Goal: Communication & Community: Answer question/provide support

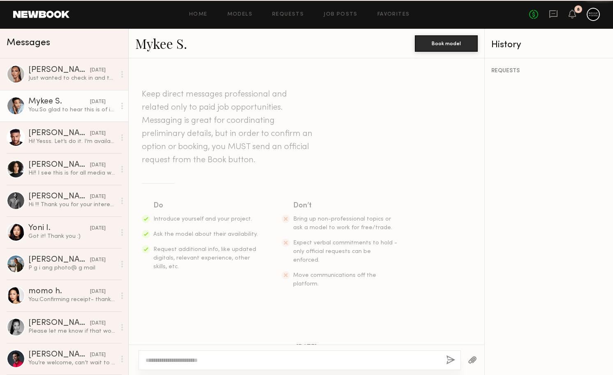
scroll to position [646, 0]
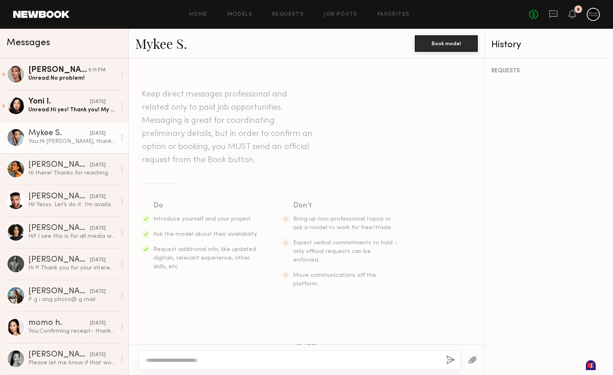
scroll to position [584, 0]
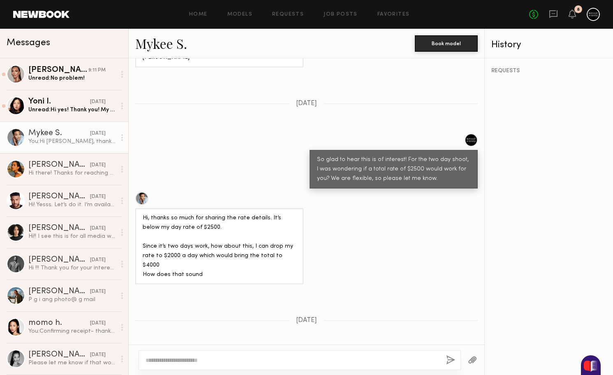
click at [73, 149] on link "Mykee S. [DATE] You: Hi [PERSON_NAME], thank you for your response! We are wond…" at bounding box center [64, 138] width 128 height 32
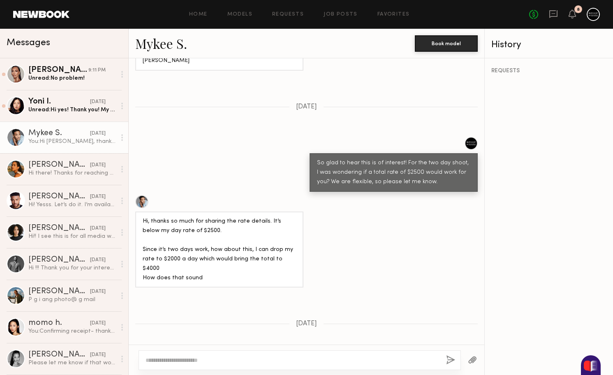
scroll to position [579, 0]
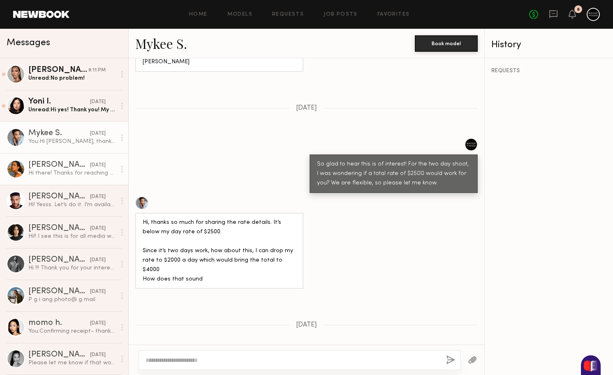
click at [85, 172] on div "Hi there! Thanks for reaching out, I could possibly make [DATE] work, but [DATE…" at bounding box center [72, 173] width 88 height 8
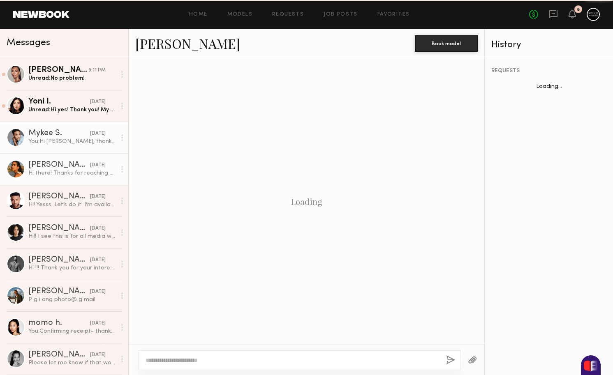
scroll to position [152, 0]
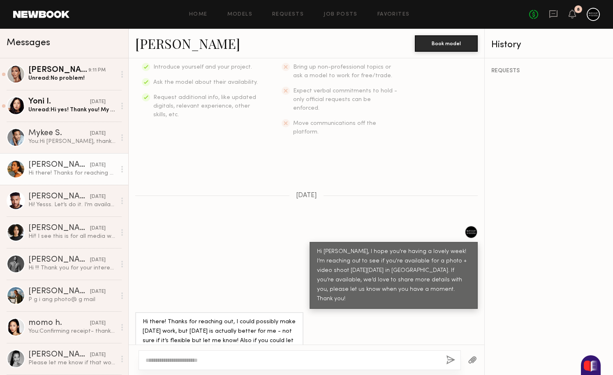
click at [90, 167] on div "[DATE]" at bounding box center [98, 166] width 16 height 8
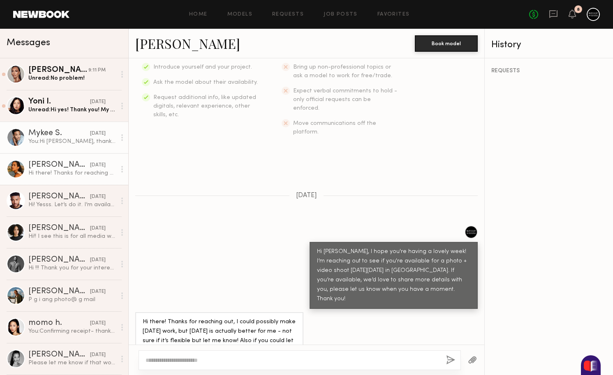
click at [83, 150] on link "Mykee S. [DATE] You: Hi [PERSON_NAME], thank you for your response! We are wond…" at bounding box center [64, 138] width 128 height 32
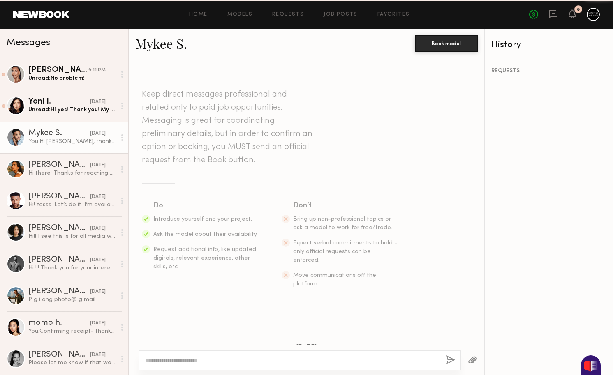
scroll to position [584, 0]
